Goal: Task Accomplishment & Management: Use online tool/utility

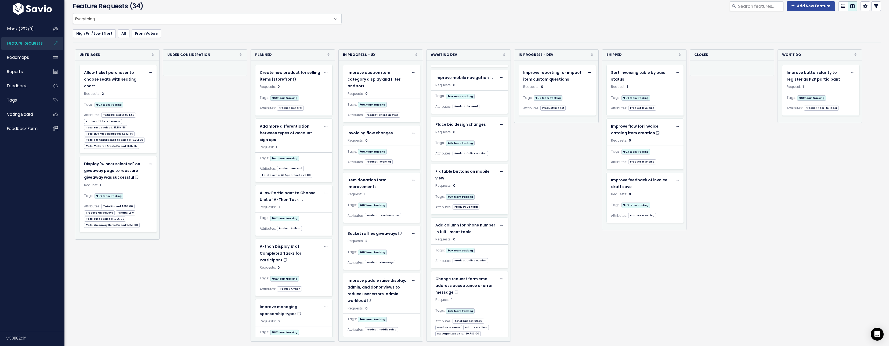
scroll to position [413, 0]
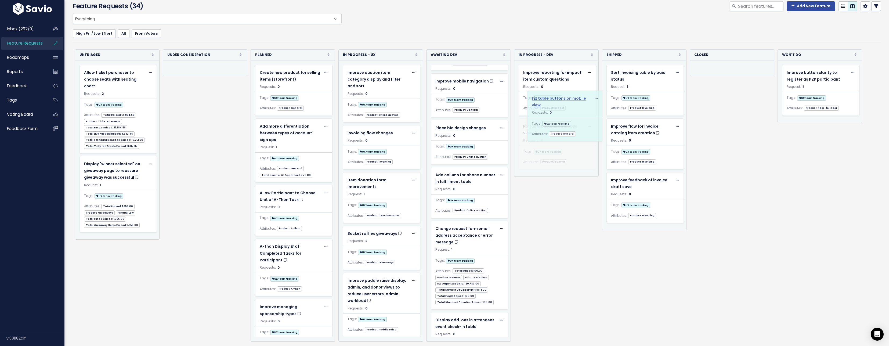
drag, startPoint x: 465, startPoint y: 169, endPoint x: 563, endPoint y: 100, distance: 120.1
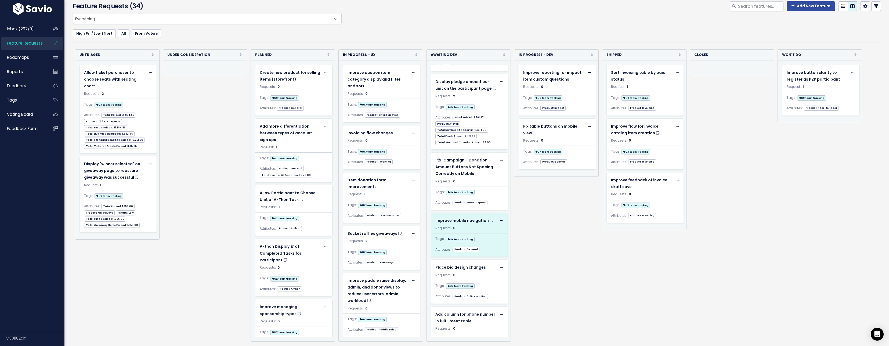
scroll to position [246, 0]
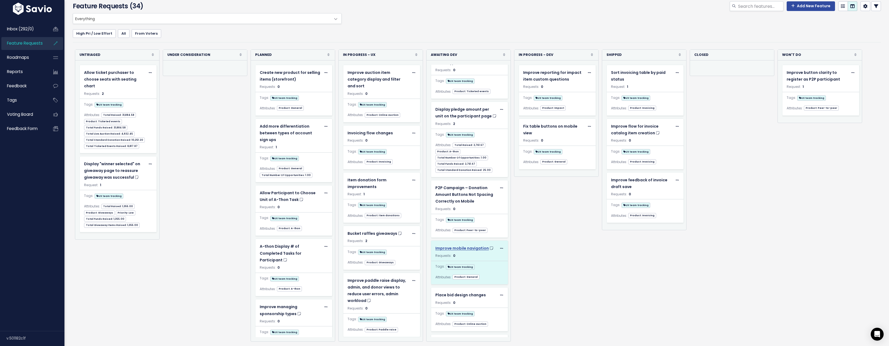
click at [490, 246] on icon at bounding box center [491, 248] width 3 height 4
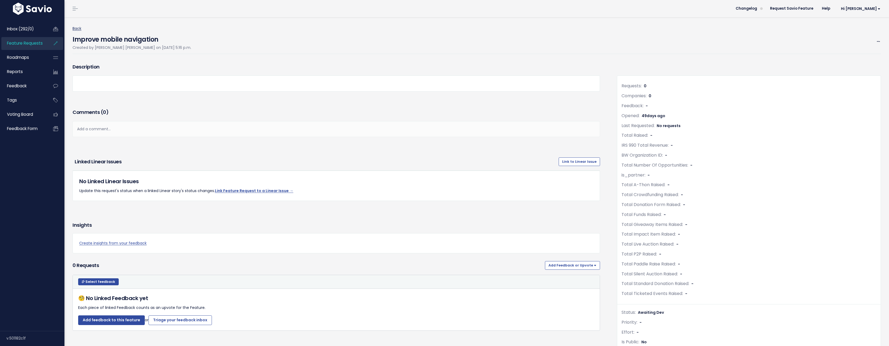
click at [78, 28] on link "Back" at bounding box center [76, 28] width 9 height 5
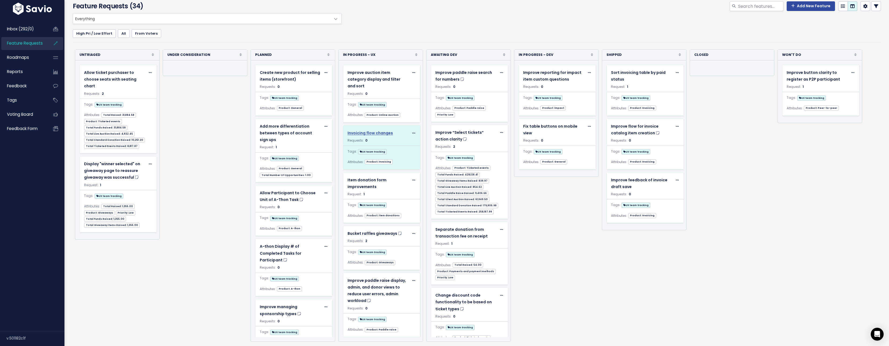
click at [378, 130] on span "Invoicing flow changes" at bounding box center [369, 132] width 45 height 5
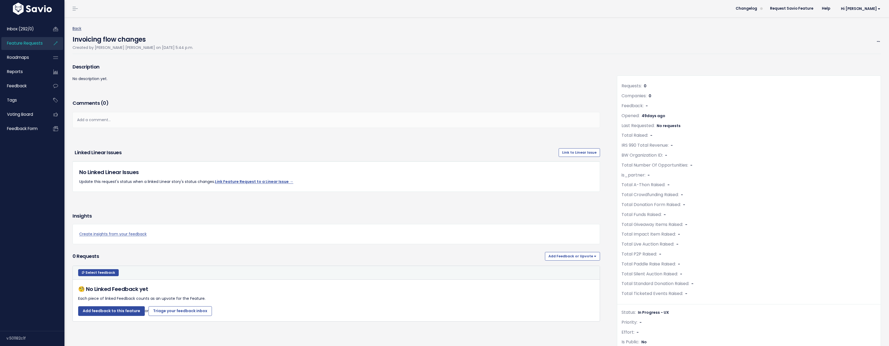
click at [78, 30] on link "Back" at bounding box center [76, 28] width 9 height 5
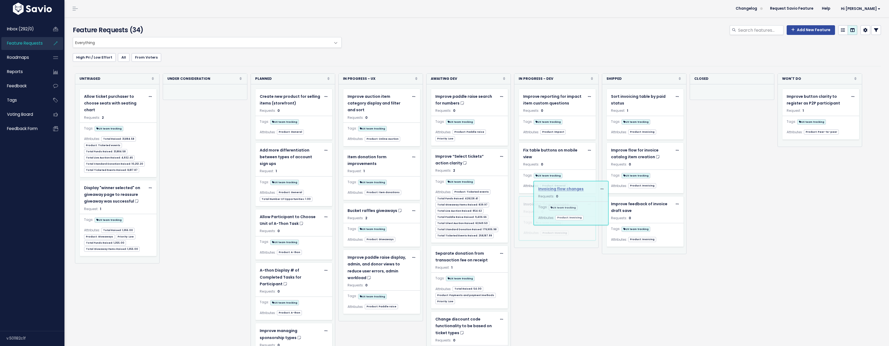
drag, startPoint x: 376, startPoint y: 149, endPoint x: 567, endPoint y: 188, distance: 194.7
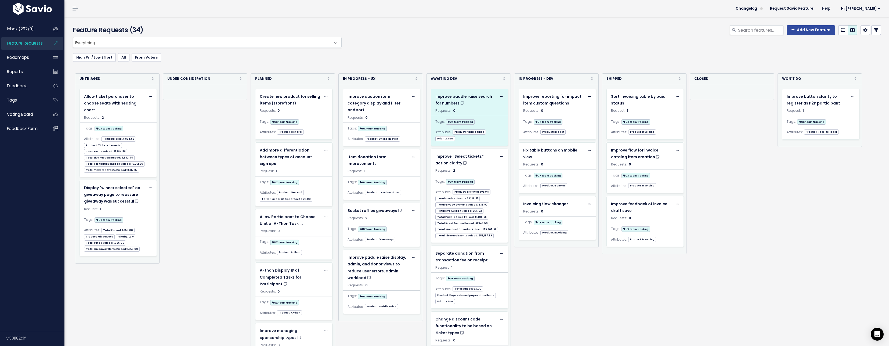
scroll to position [7, 0]
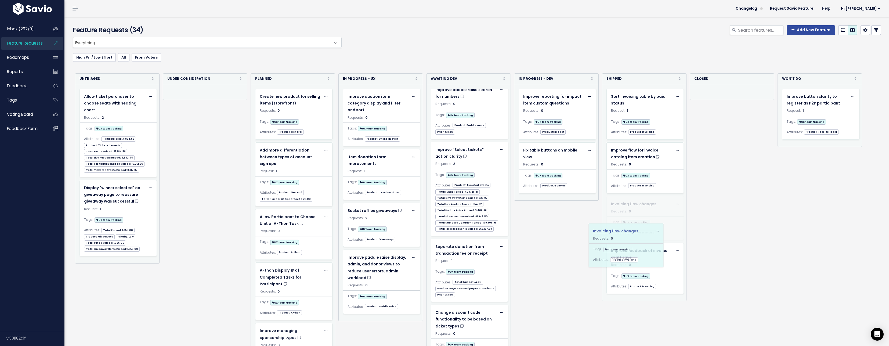
drag, startPoint x: 560, startPoint y: 204, endPoint x: 635, endPoint y: 230, distance: 78.8
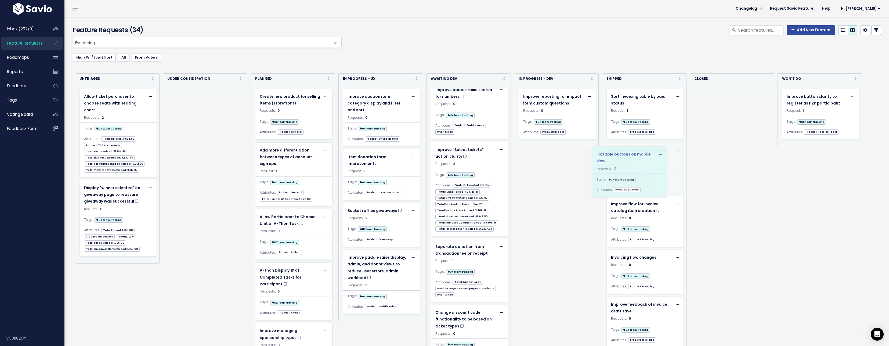
drag, startPoint x: 547, startPoint y: 151, endPoint x: 623, endPoint y: 155, distance: 76.6
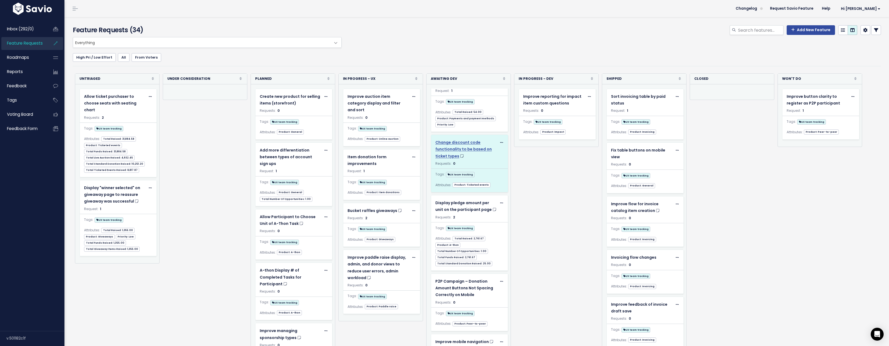
scroll to position [184, 0]
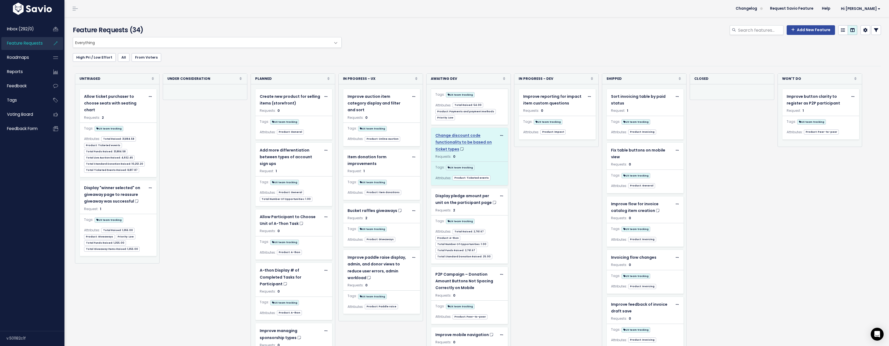
click at [469, 142] on span "Change discount code functionality to be based on ticket types" at bounding box center [463, 142] width 56 height 19
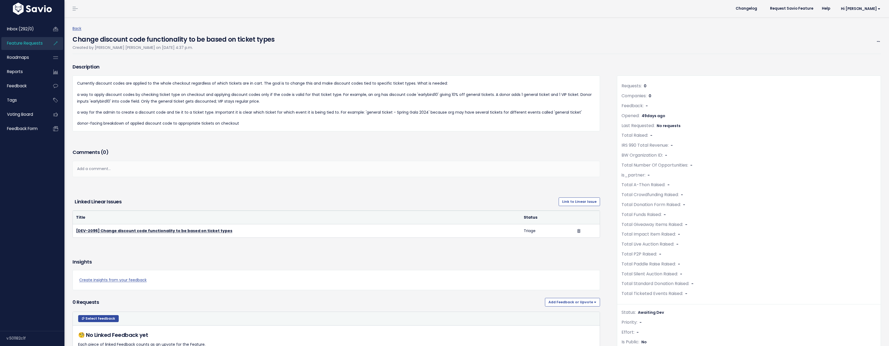
scroll to position [3, 0]
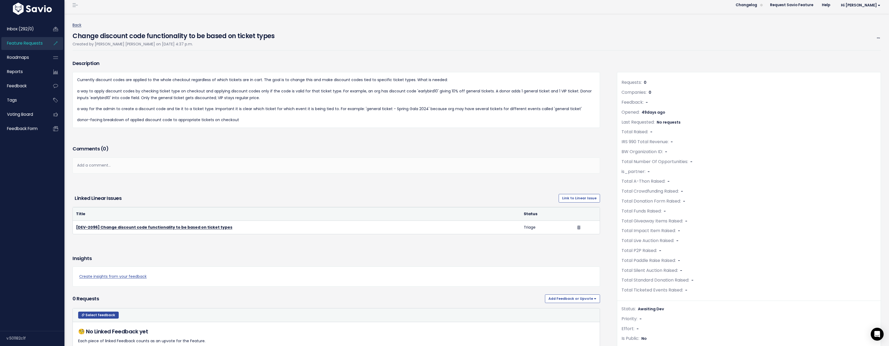
click at [78, 24] on link "Back" at bounding box center [76, 24] width 9 height 5
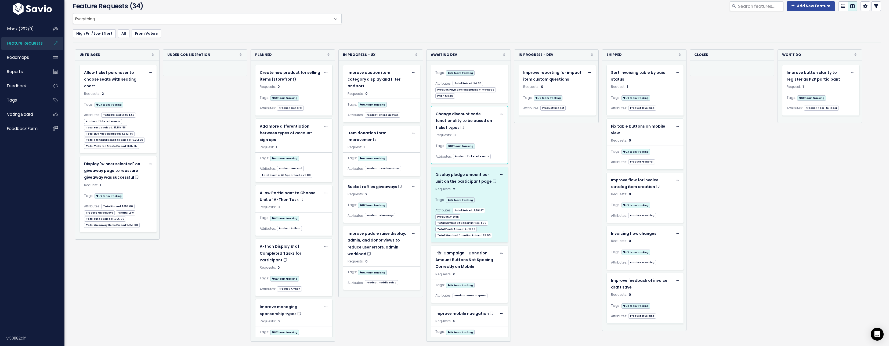
scroll to position [185, 0]
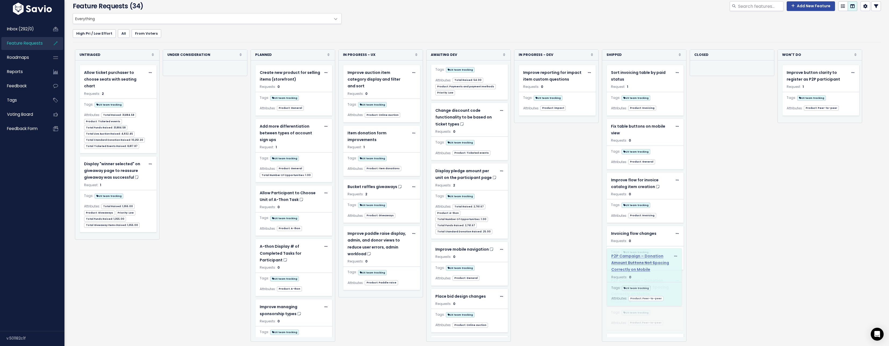
drag, startPoint x: 467, startPoint y: 250, endPoint x: 643, endPoint y: 263, distance: 176.9
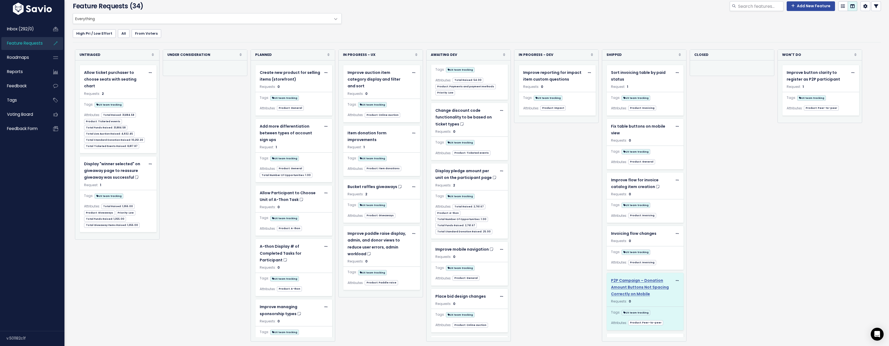
click at [646, 279] on span "P2P Campaign – Donation Amount Buttons Not Spacing Correctly on Mobile" at bounding box center [640, 287] width 58 height 19
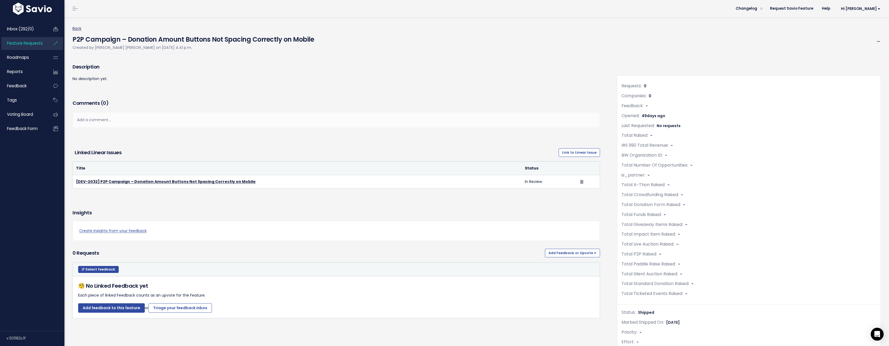
click at [76, 27] on link "Back" at bounding box center [76, 28] width 9 height 5
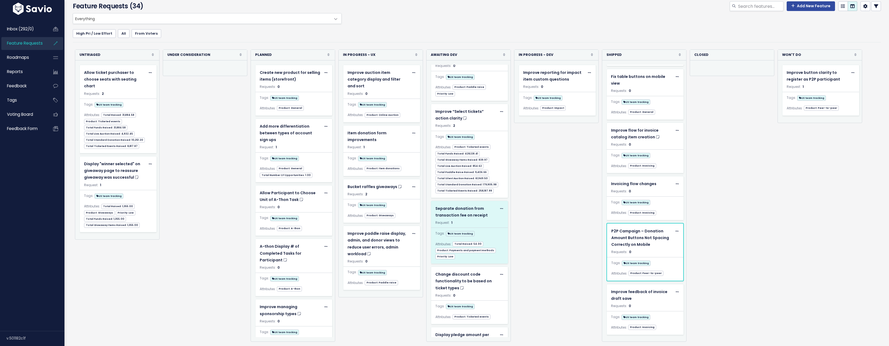
scroll to position [24, 0]
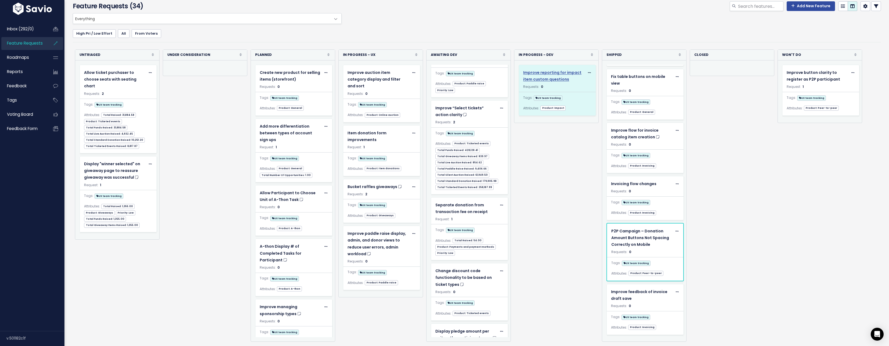
click at [561, 72] on span "Improve reporting for impact item custom questions" at bounding box center [552, 76] width 58 height 12
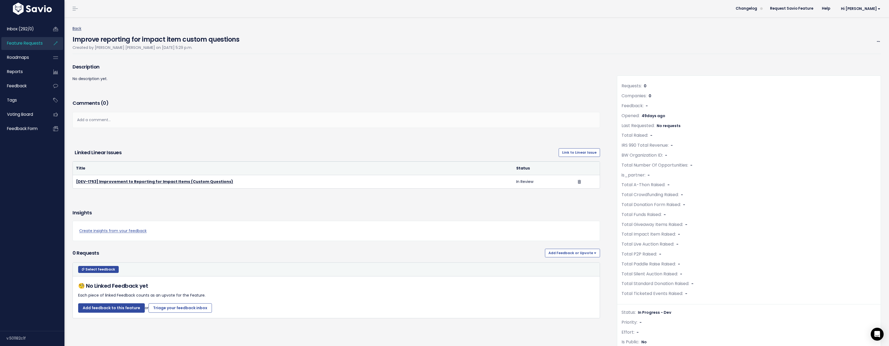
click at [78, 28] on link "Back" at bounding box center [76, 28] width 9 height 5
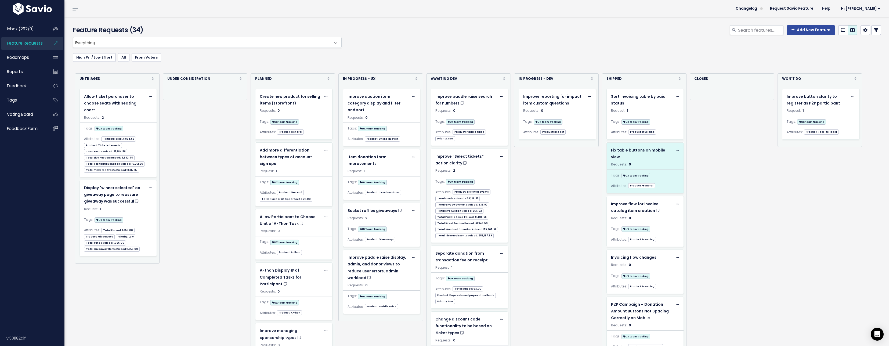
scroll to position [50, 0]
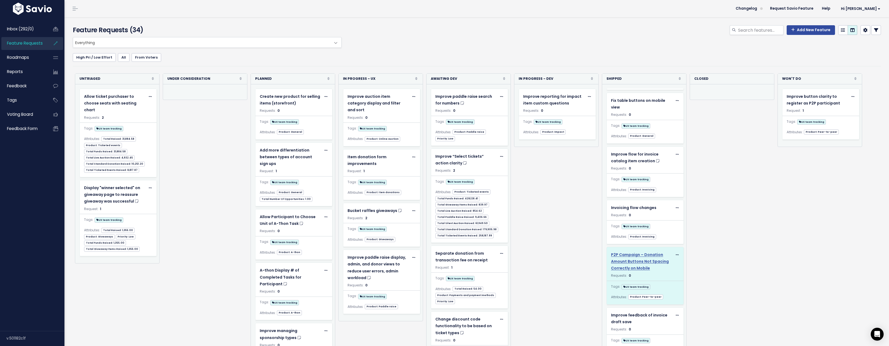
click at [647, 252] on span "P2P Campaign – Donation Amount Buttons Not Spacing Correctly on Mobile" at bounding box center [640, 261] width 58 height 19
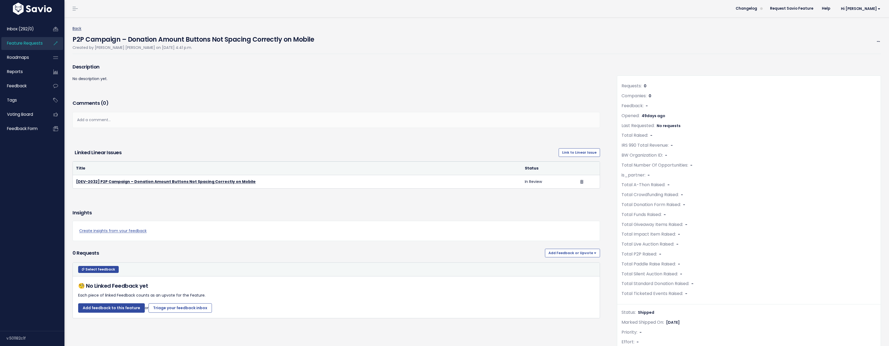
click at [79, 29] on link "Back" at bounding box center [76, 28] width 9 height 5
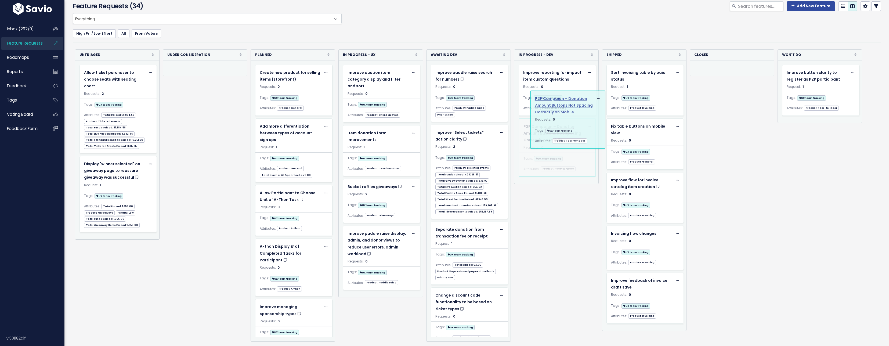
drag, startPoint x: 633, startPoint y: 228, endPoint x: 556, endPoint y: 103, distance: 147.0
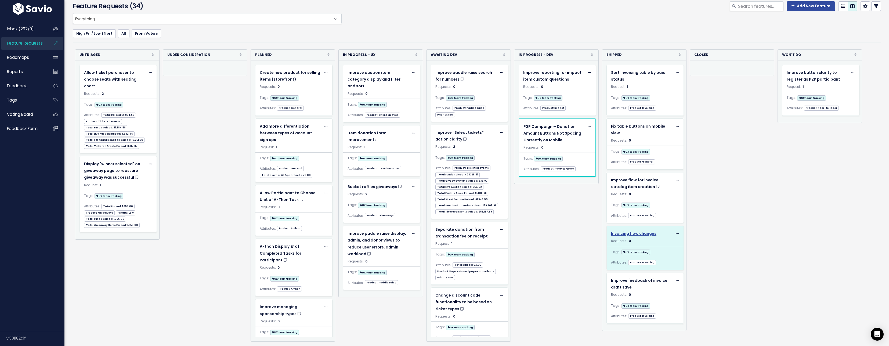
click at [646, 231] on span "Invoicing flow changes" at bounding box center [633, 233] width 45 height 5
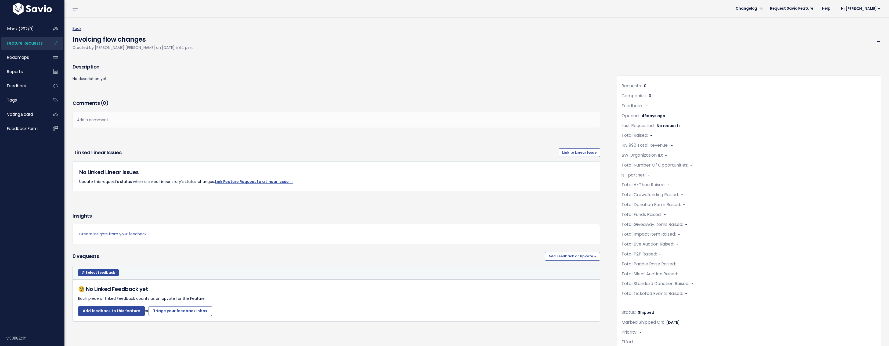
click at [77, 30] on link "Back" at bounding box center [76, 28] width 9 height 5
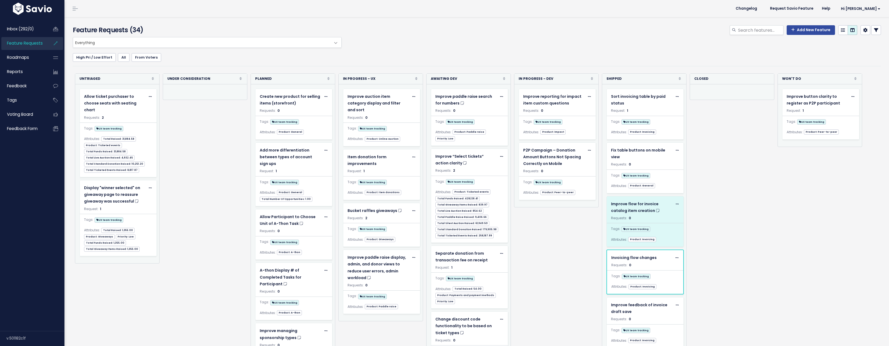
scroll to position [31, 0]
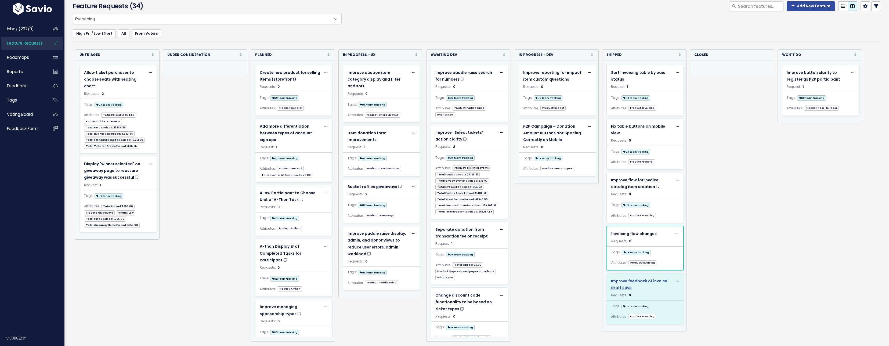
click at [658, 278] on span "Improve feedback of invoice draft save" at bounding box center [639, 284] width 56 height 12
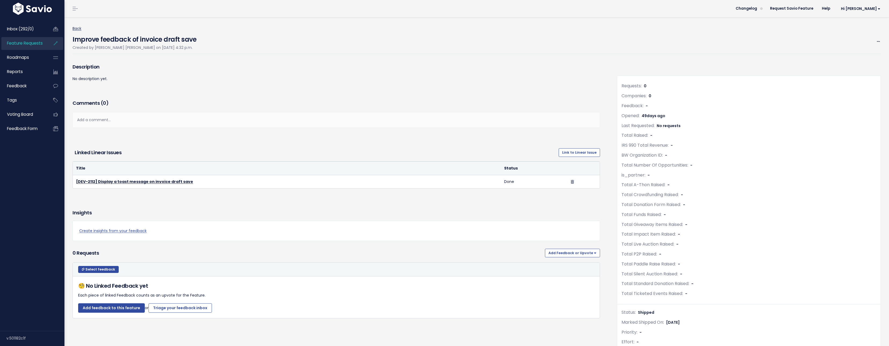
click at [79, 28] on link "Back" at bounding box center [76, 28] width 9 height 5
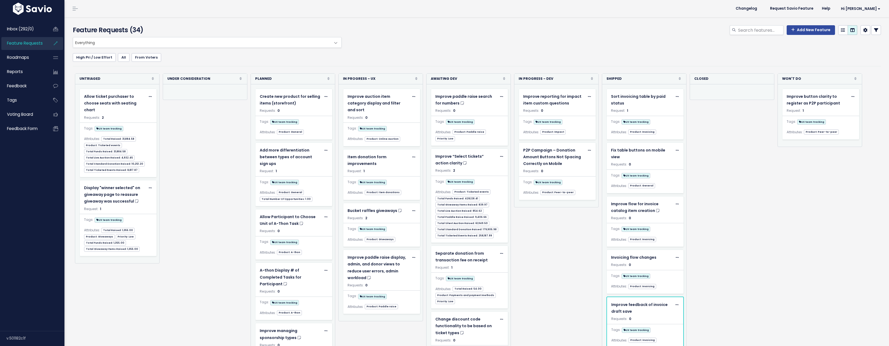
scroll to position [31, 0]
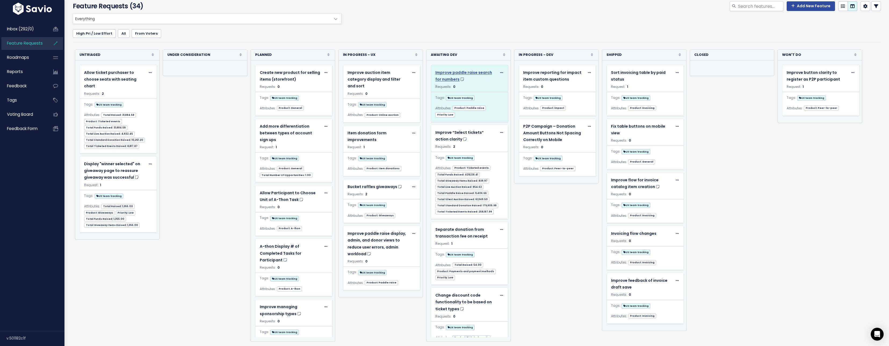
click at [467, 70] on span "Improve paddle raise search for numbers" at bounding box center [463, 76] width 57 height 12
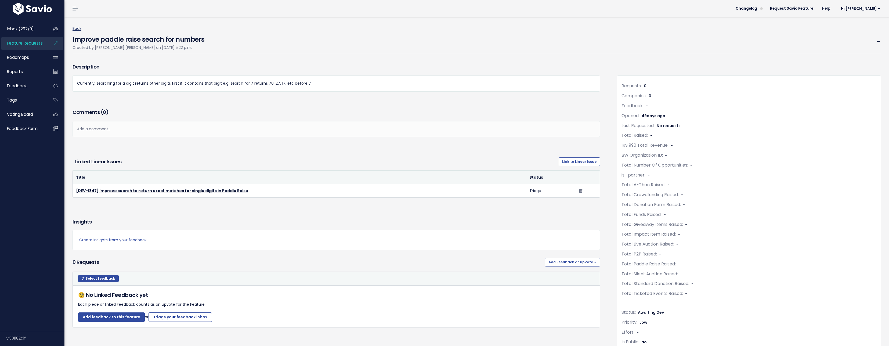
click at [74, 30] on link "Back" at bounding box center [76, 28] width 9 height 5
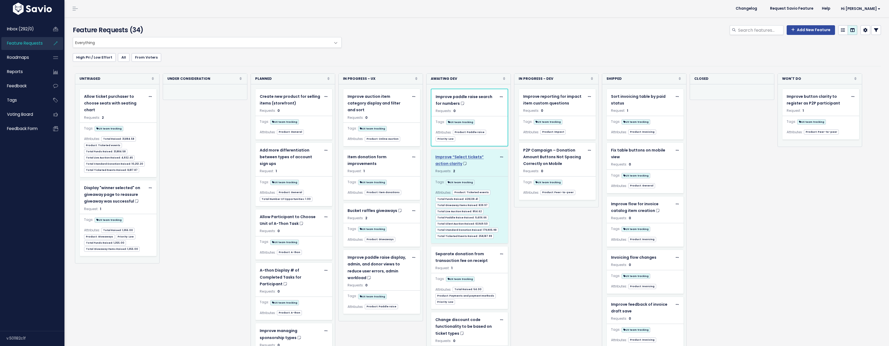
click at [476, 159] on span "Improve “Select tickets” action clarity" at bounding box center [459, 160] width 48 height 12
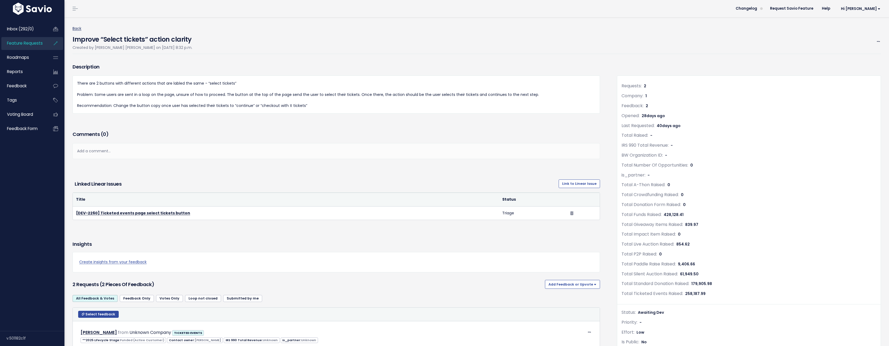
click at [79, 30] on link "Back" at bounding box center [76, 28] width 9 height 5
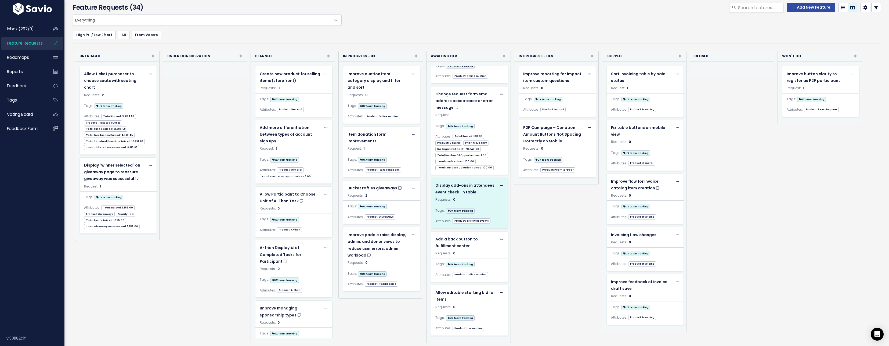
scroll to position [31, 0]
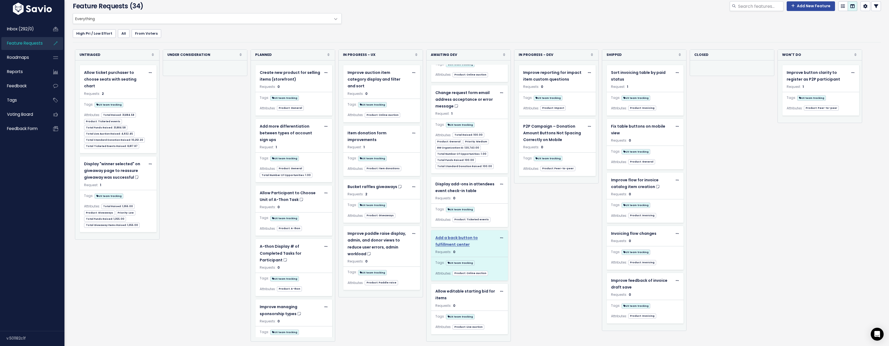
click at [466, 235] on span "Add a back button to fulfillment center" at bounding box center [456, 241] width 42 height 12
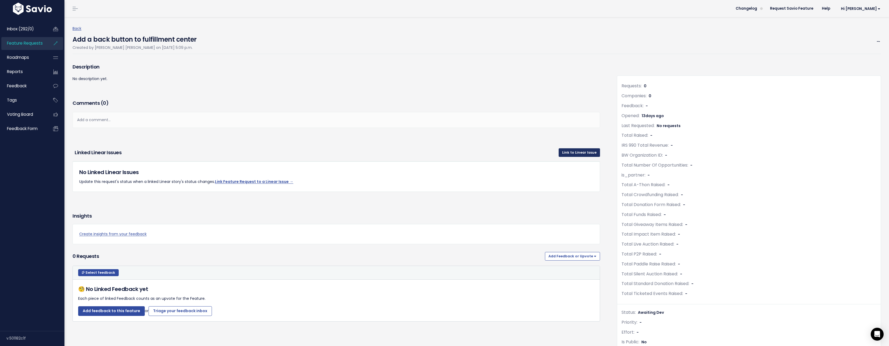
click at [584, 155] on link "Link to Linear Issue" at bounding box center [578, 152] width 41 height 9
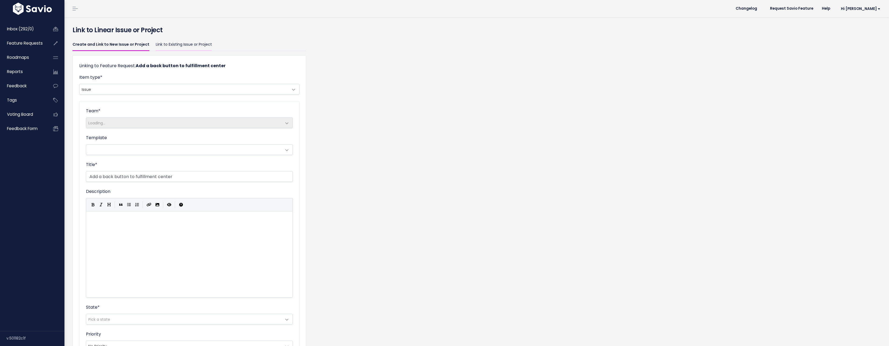
select select "80d72be5-7eb8-4407-a8f6-63f66f5e8fdc"
select select
click at [160, 45] on link "Link to Existing Issue or Project" at bounding box center [184, 44] width 56 height 13
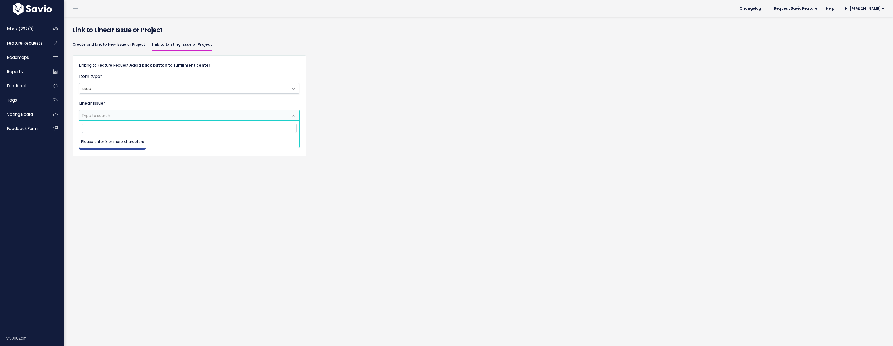
click at [122, 115] on span "Type to search" at bounding box center [183, 115] width 209 height 10
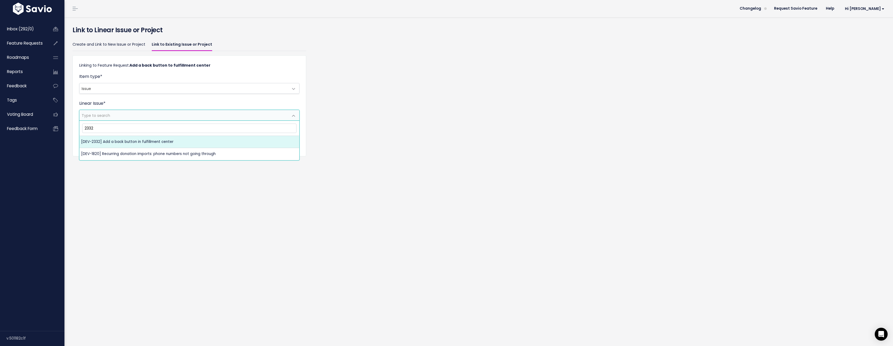
type input "2332"
select select "da1cccd7-cc8f-4e38-ac02-d6c2934e419c"
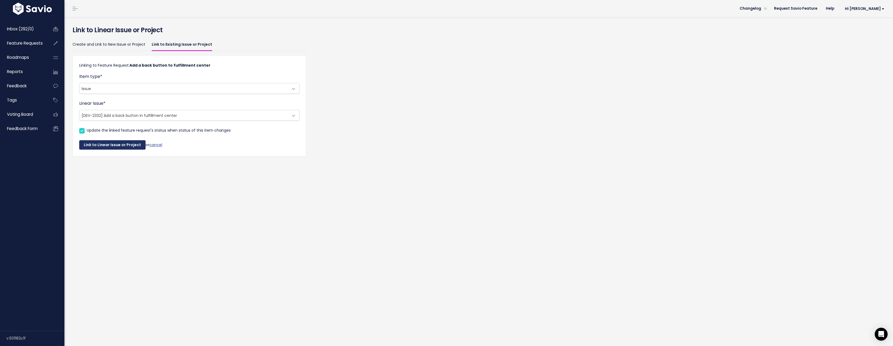
click at [116, 145] on button "Link to Linear Issue or Project" at bounding box center [112, 145] width 66 height 10
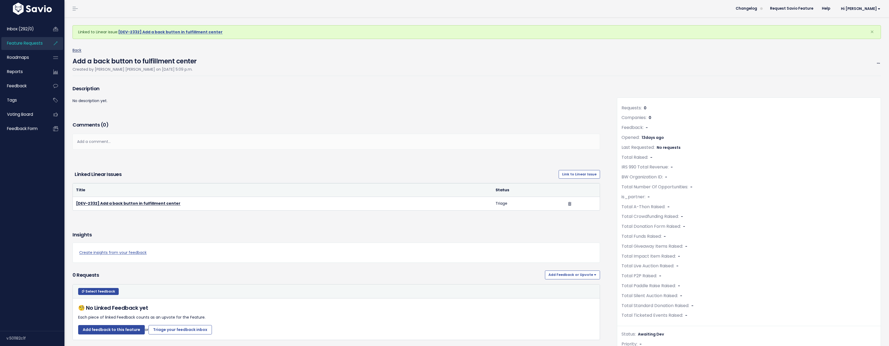
click at [80, 51] on link "Back" at bounding box center [76, 50] width 9 height 5
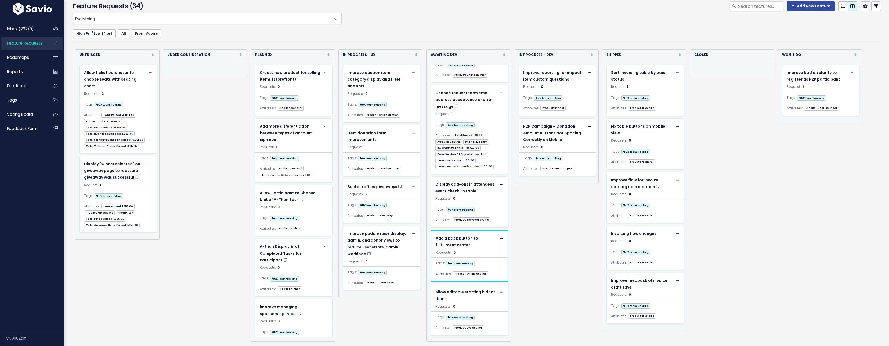
scroll to position [489, 0]
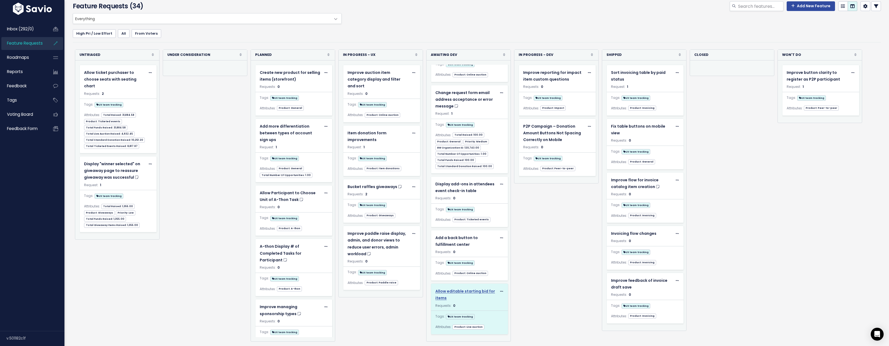
click at [462, 288] on span "Allow editable starting bid for items" at bounding box center [465, 294] width 60 height 12
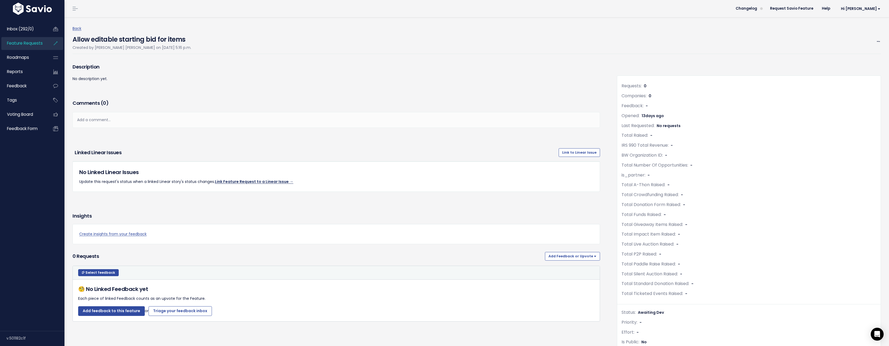
click at [287, 181] on link "Link Feature Request to a Linear Issue →" at bounding box center [254, 181] width 78 height 5
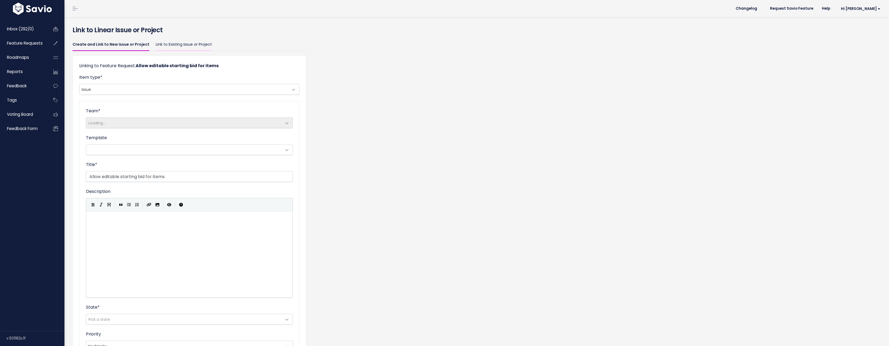
click at [165, 46] on link "Link to Existing Issue or Project" at bounding box center [184, 44] width 56 height 13
select select "80d72be5-7eb8-4407-a8f6-63f66f5e8fdc"
select select
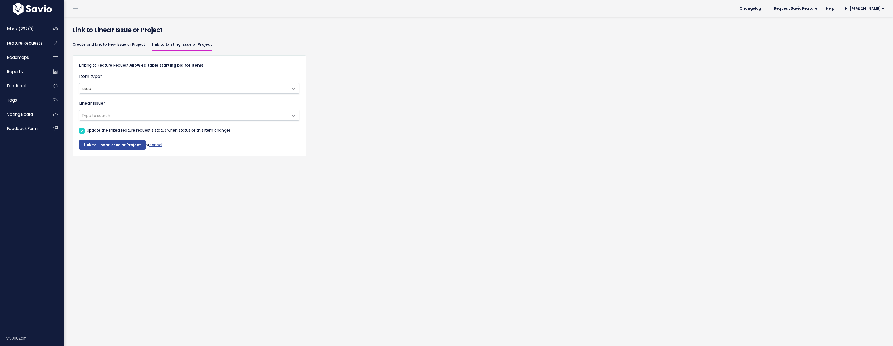
click at [112, 117] on span "Type to search" at bounding box center [183, 115] width 209 height 10
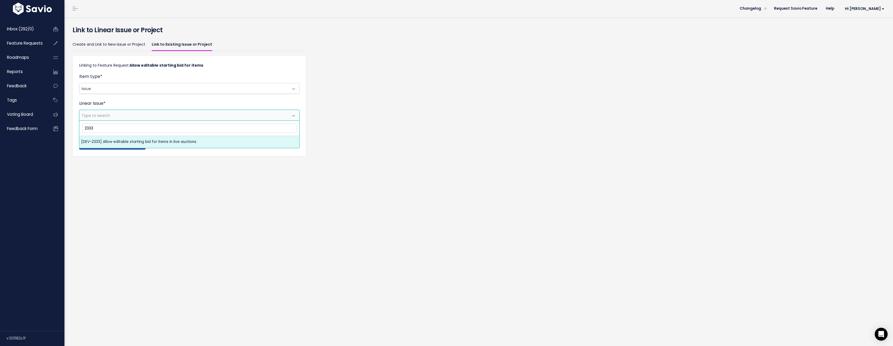
type input "2333"
select select "cd5a8d26-ed94-49fe-9917-87a0e5533aac"
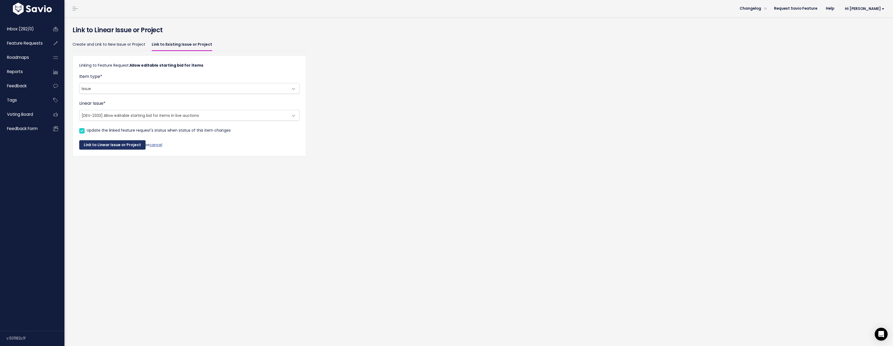
click at [111, 148] on button "Link to Linear Issue or Project" at bounding box center [112, 145] width 66 height 10
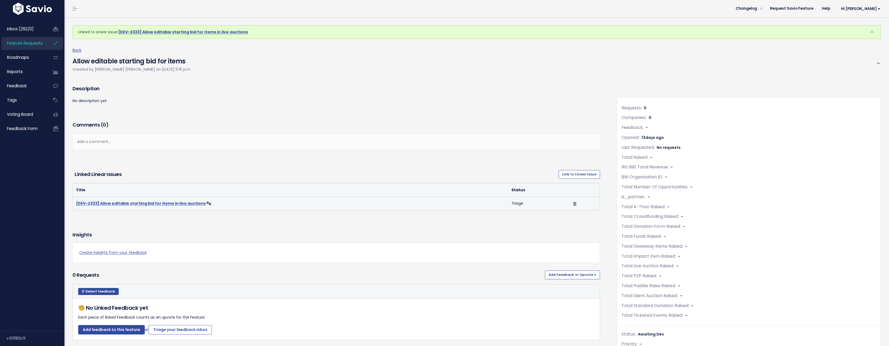
click at [175, 201] on link "[DEV-2333] Allow editable starting bid for items in live auctions" at bounding box center [141, 203] width 130 height 5
click at [78, 50] on link "Back" at bounding box center [76, 50] width 9 height 5
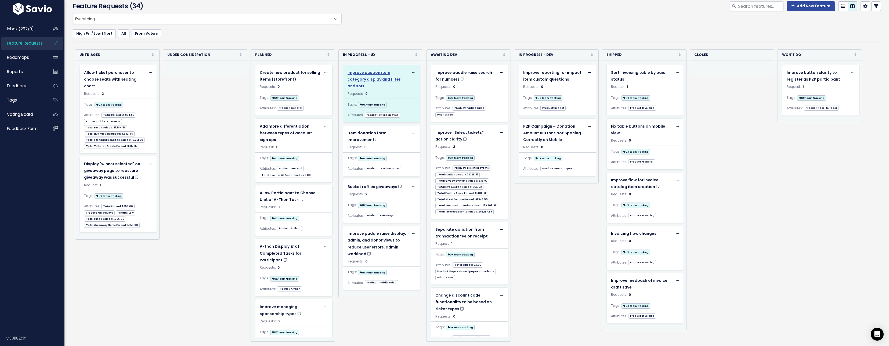
click at [390, 73] on span "Improve auction item category display and filter and sort" at bounding box center [373, 79] width 53 height 19
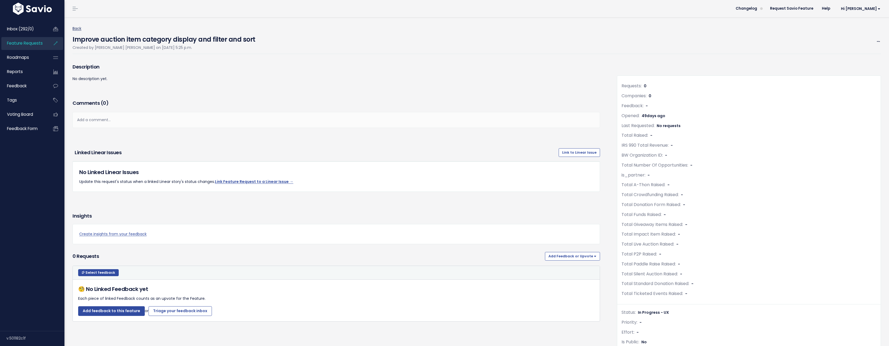
click at [79, 29] on link "Back" at bounding box center [76, 28] width 9 height 5
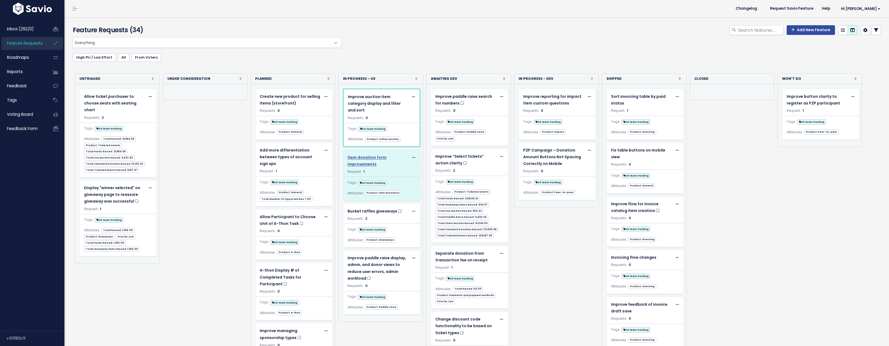
click at [374, 160] on span "Item donation form improvements" at bounding box center [366, 161] width 39 height 12
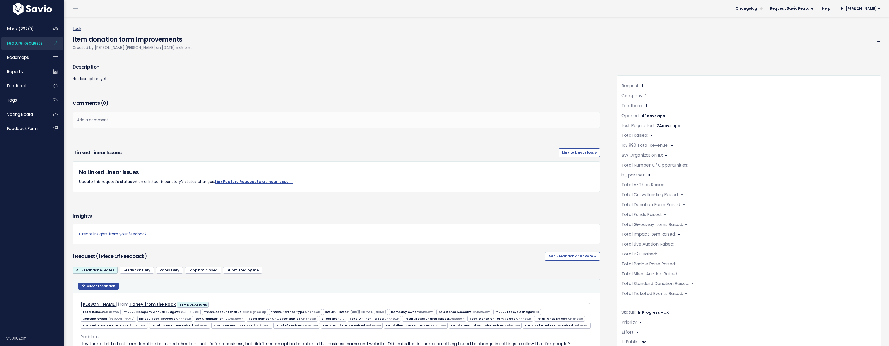
click at [79, 28] on link "Back" at bounding box center [76, 28] width 9 height 5
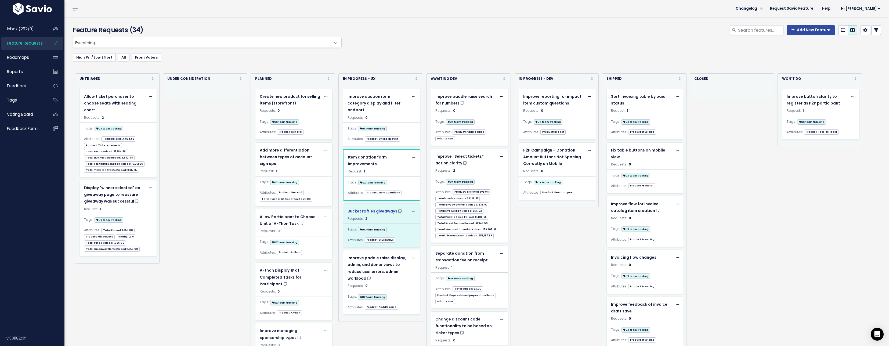
click at [387, 208] on span "Bucket raffles giveaways" at bounding box center [372, 210] width 50 height 5
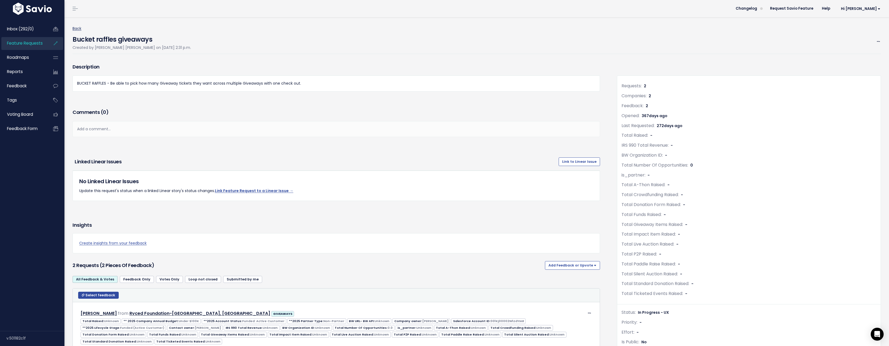
click at [79, 29] on link "Back" at bounding box center [76, 28] width 9 height 5
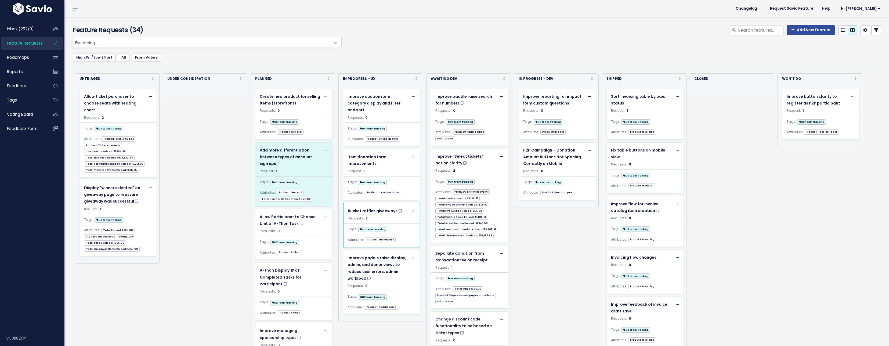
scroll to position [31, 0]
